Goal: Information Seeking & Learning: Learn about a topic

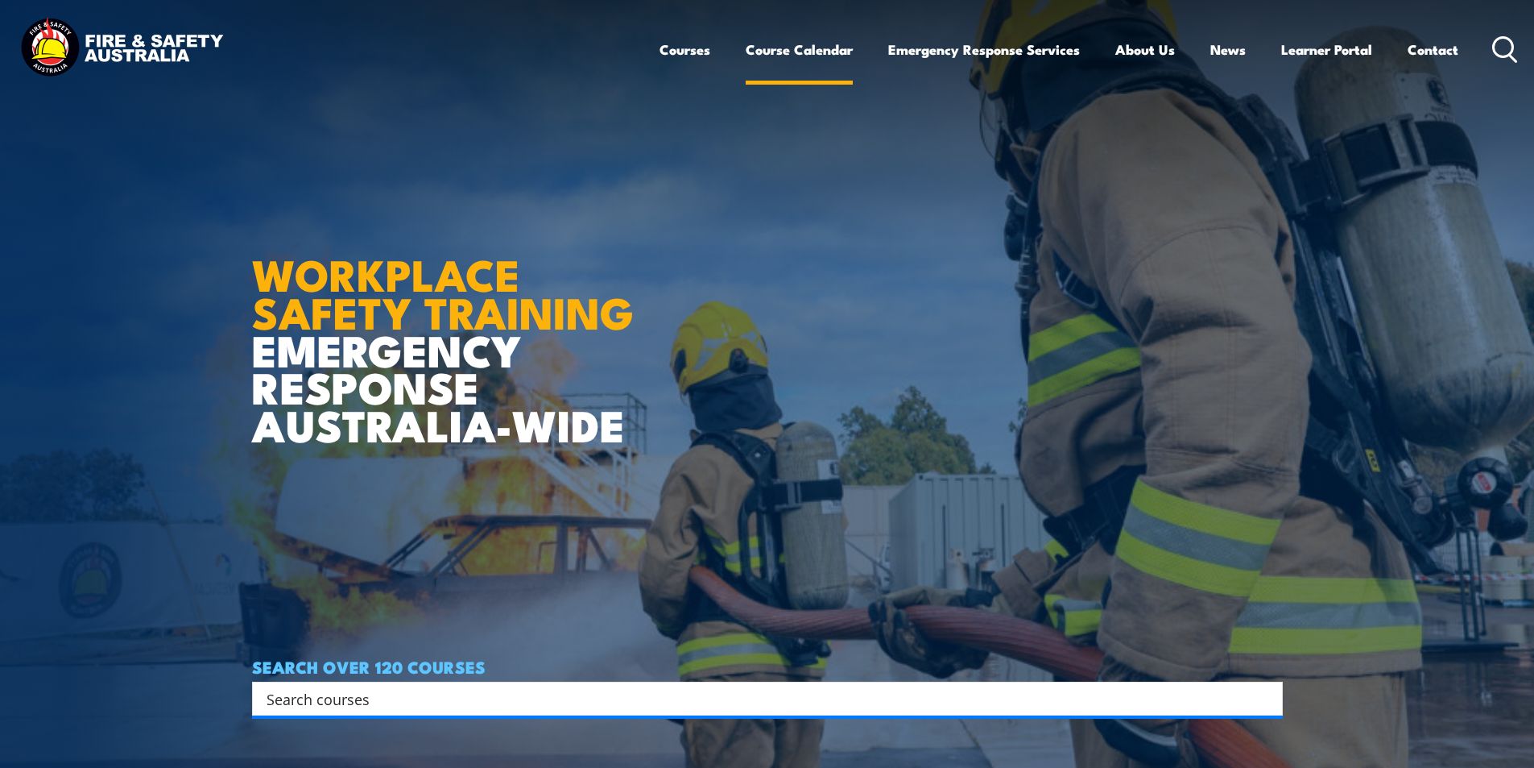
click at [819, 48] on link "Course Calendar" at bounding box center [799, 49] width 107 height 43
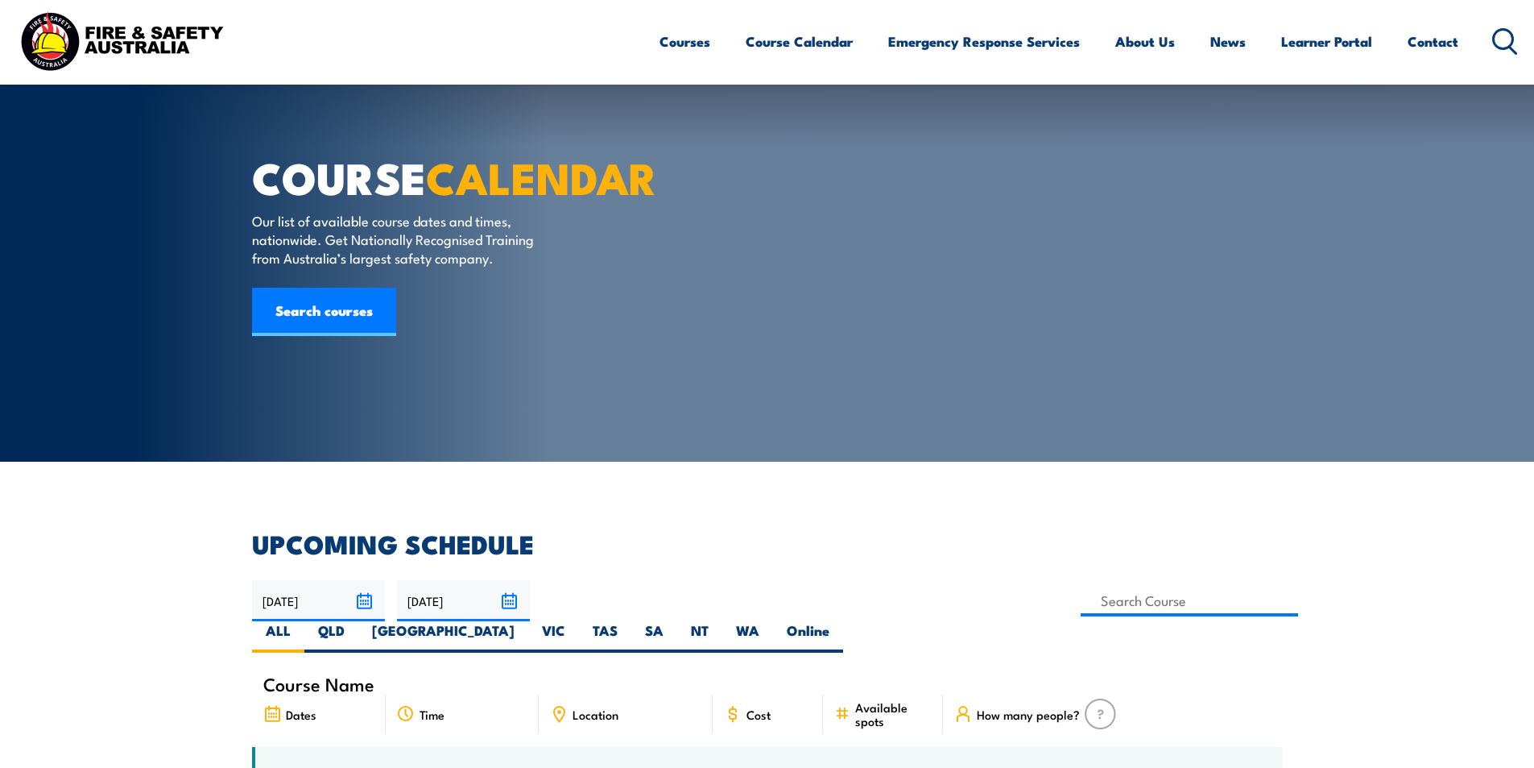
scroll to position [564, 0]
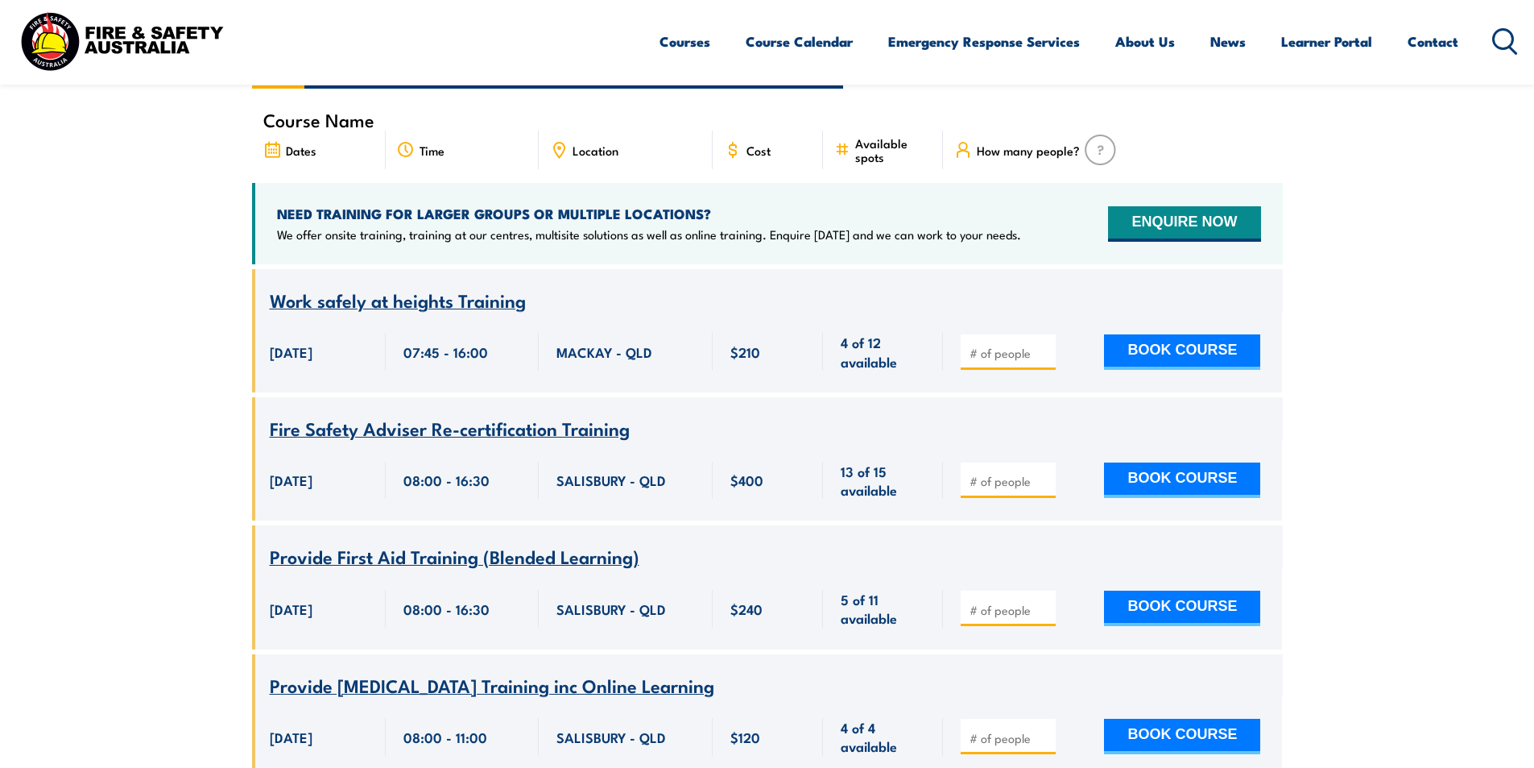
drag, startPoint x: 0, startPoint y: 0, endPoint x: 880, endPoint y: 321, distance: 937.0
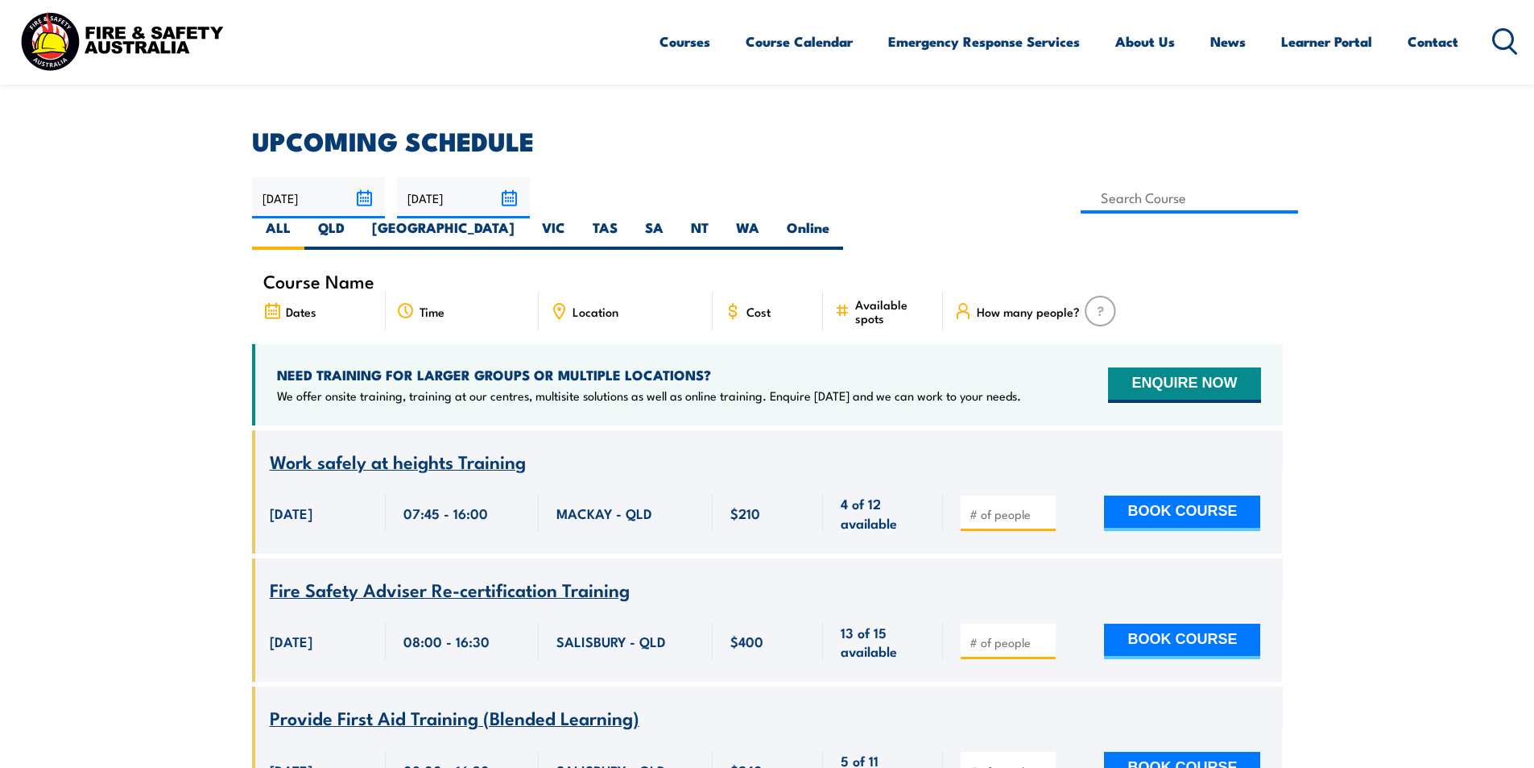
scroll to position [0, 0]
click at [773, 218] on label "WA" at bounding box center [748, 233] width 51 height 31
click at [770, 218] on input "WA" at bounding box center [765, 223] width 10 height 10
radio input "true"
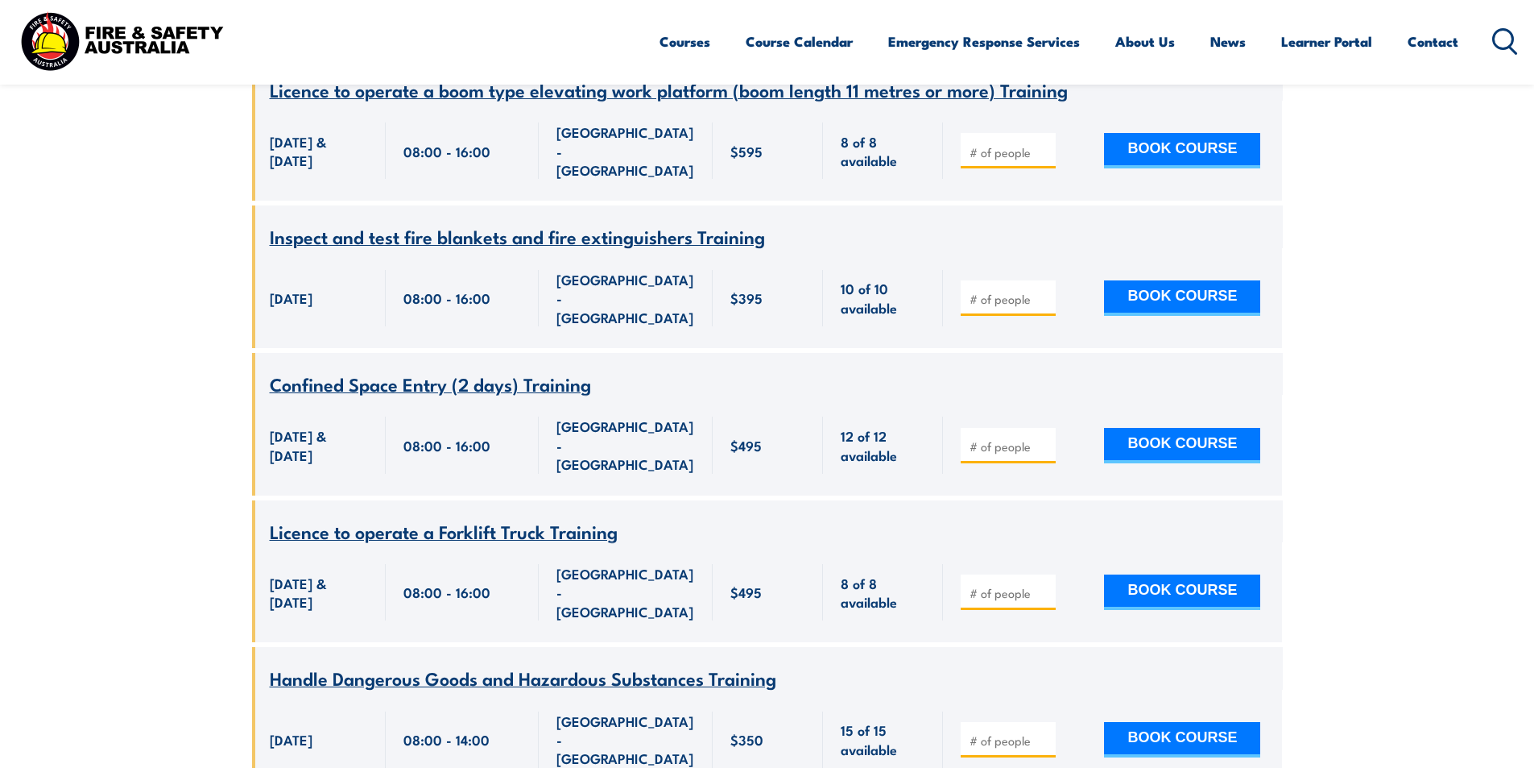
scroll to position [5445, 0]
